Goal: Browse casually

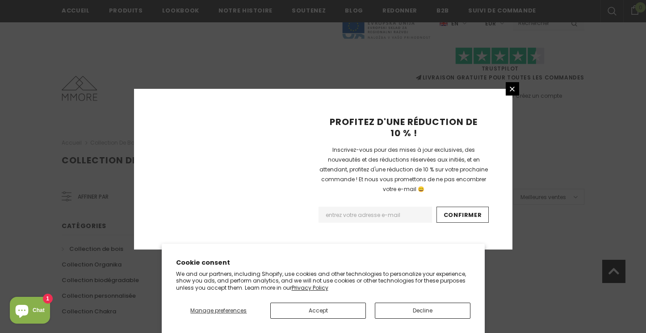
scroll to position [593, 0]
